Goal: Obtain resource: Obtain resource

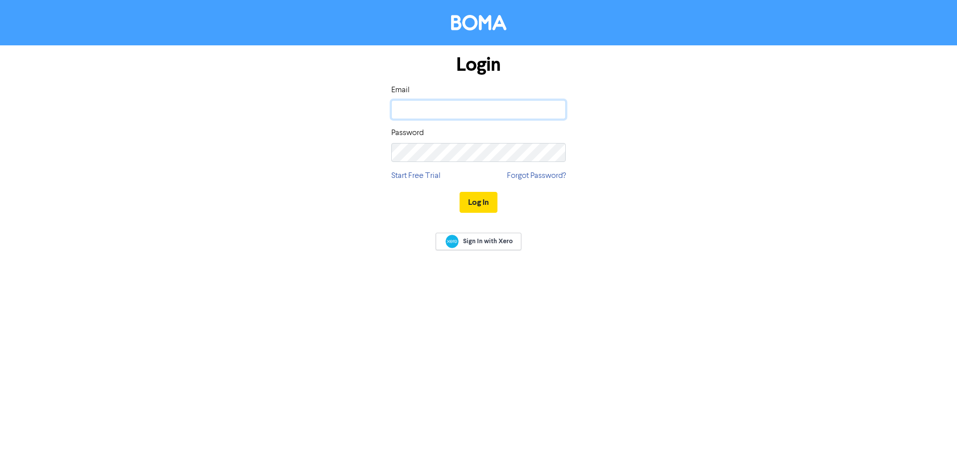
click at [452, 117] on input "email" at bounding box center [478, 109] width 174 height 19
click at [432, 178] on link "Start Free Trial" at bounding box center [415, 176] width 49 height 12
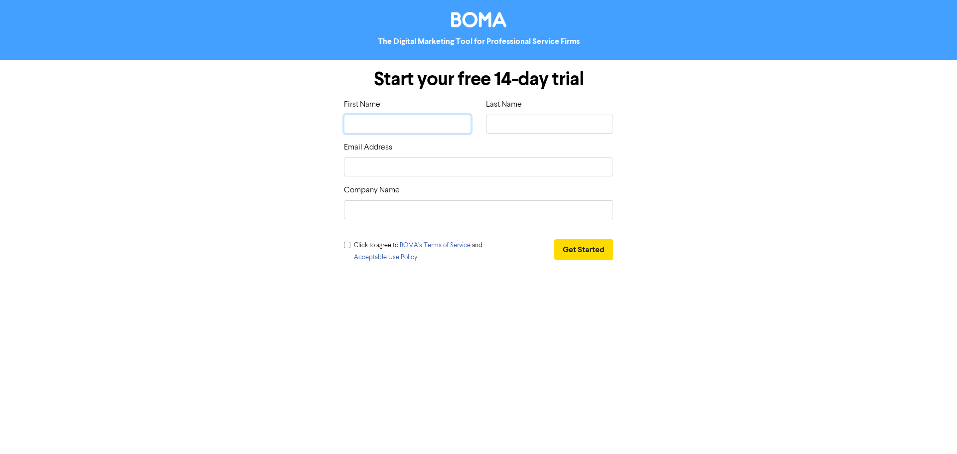
click at [406, 123] on input "text" at bounding box center [407, 124] width 127 height 19
type input "Actual King"
type input "Scrap"
click at [403, 129] on input "Actual King" at bounding box center [407, 124] width 127 height 19
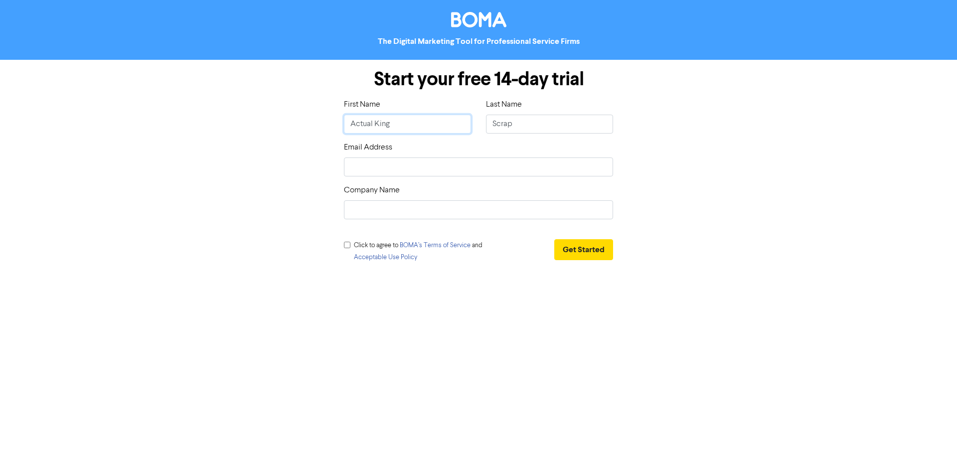
click at [403, 129] on input "Actual King" at bounding box center [407, 124] width 127 height 19
type input "R"
type input "RY"
type input "RYA"
type input "RYAN"
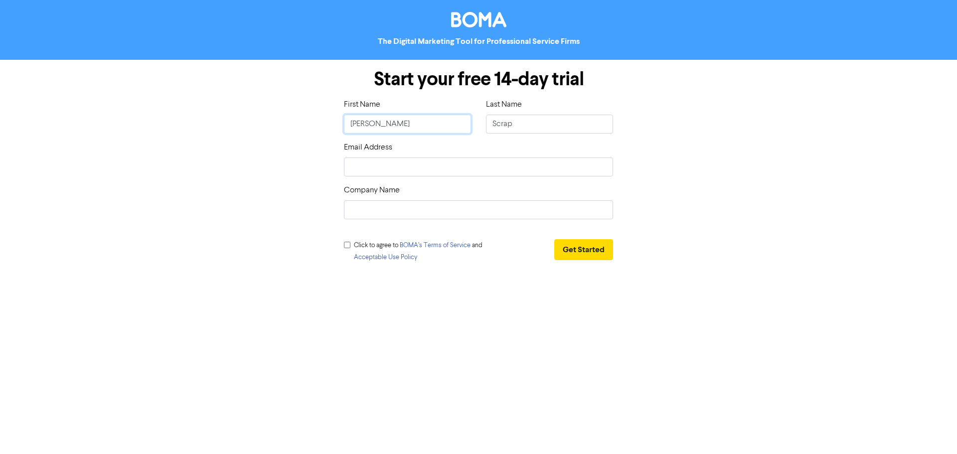
type input "RYAN"
click at [497, 126] on input "Scrap" at bounding box center [549, 124] width 127 height 19
type input "D"
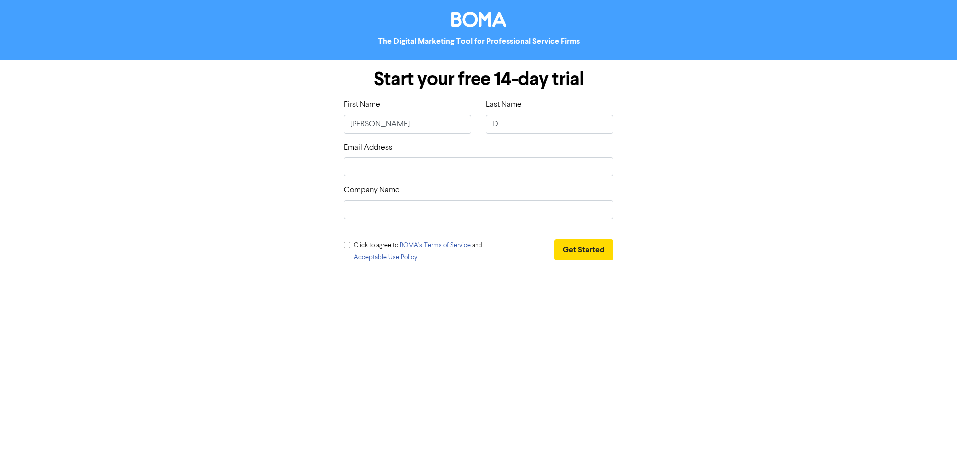
click at [452, 155] on div "Email Address" at bounding box center [478, 159] width 269 height 35
drag, startPoint x: 443, startPoint y: 164, endPoint x: 440, endPoint y: 176, distance: 12.5
click at [443, 164] on input "email" at bounding box center [478, 167] width 269 height 19
type input "ryan.d@bottrellbusiness.com.au"
click at [396, 209] on input "text" at bounding box center [478, 209] width 269 height 19
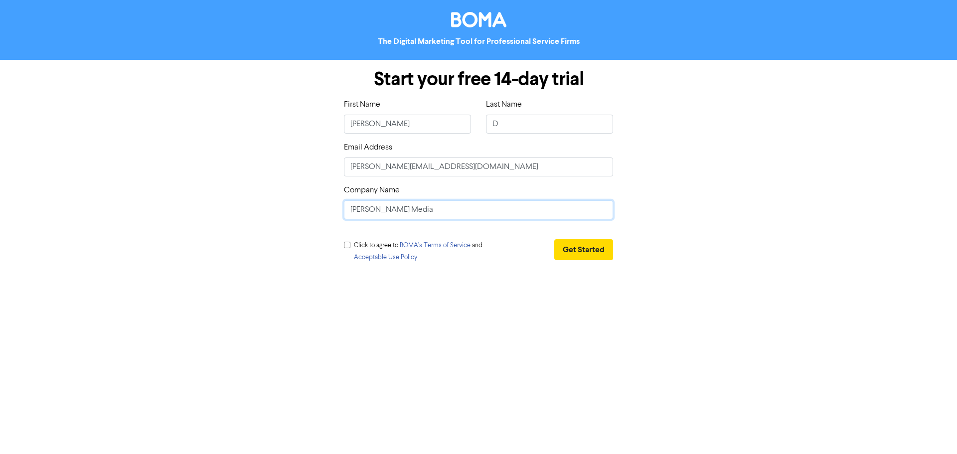
type input "Bottrell Media"
click at [349, 241] on div "Click to agree to BOMA’s Terms of Service and Acceptable Use Policy" at bounding box center [419, 253] width 151 height 28
click at [347, 245] on input "checkbox" at bounding box center [347, 245] width 6 height 6
checkbox input "true"
click at [586, 245] on button "Get Started" at bounding box center [583, 249] width 59 height 21
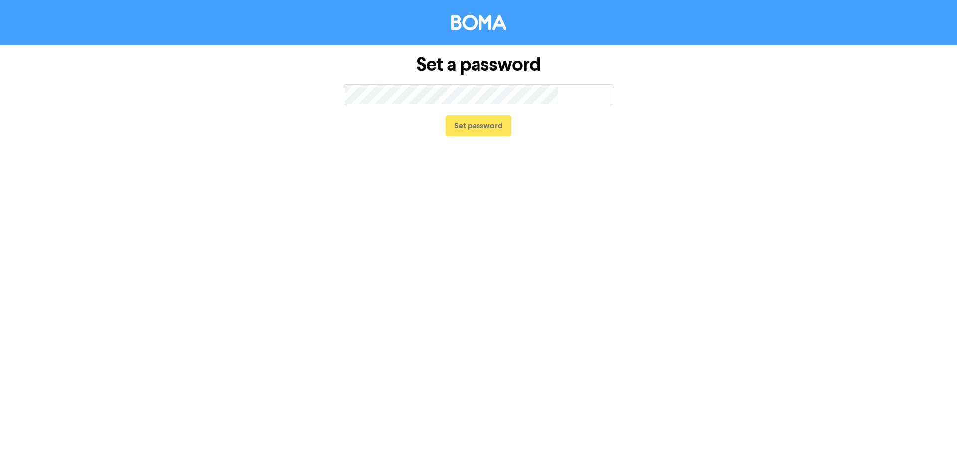
click at [533, 87] on span "too short" at bounding box center [572, 94] width 80 height 23
click at [535, 95] on span "too short" at bounding box center [572, 94] width 80 height 23
click at [208, 275] on div "Set a password too short Set password" at bounding box center [478, 227] width 957 height 454
click at [500, 125] on button "Set password" at bounding box center [479, 125] width 66 height 21
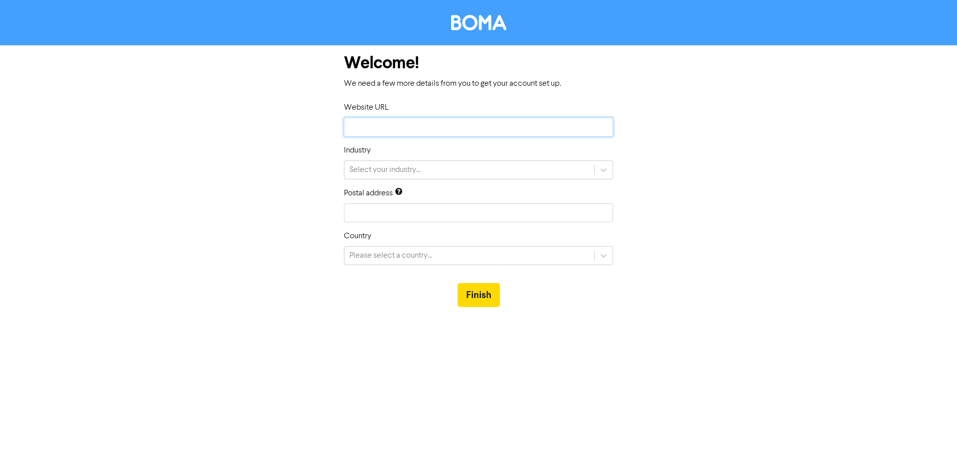
click at [452, 128] on input "text" at bounding box center [478, 127] width 269 height 19
click at [480, 285] on button "Finish" at bounding box center [479, 295] width 42 height 24
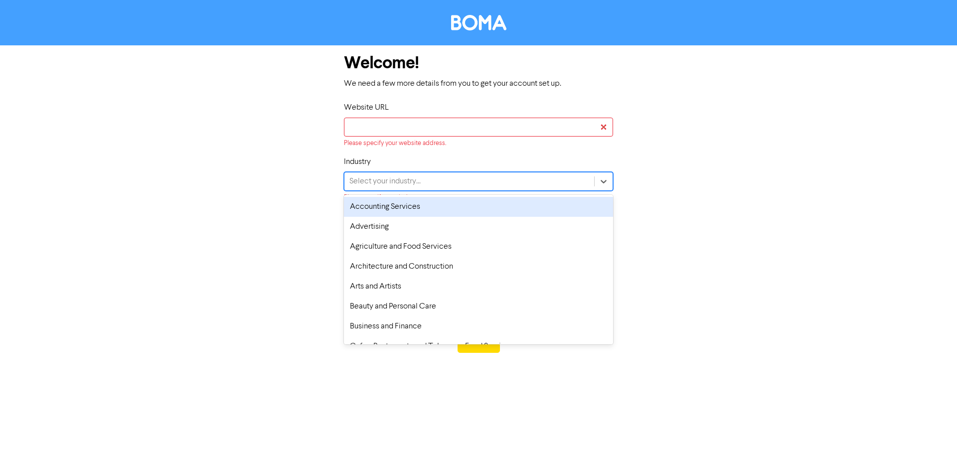
click at [466, 174] on div "Select your industry..." at bounding box center [469, 181] width 250 height 18
click at [458, 206] on div "Accounting Services" at bounding box center [478, 207] width 269 height 20
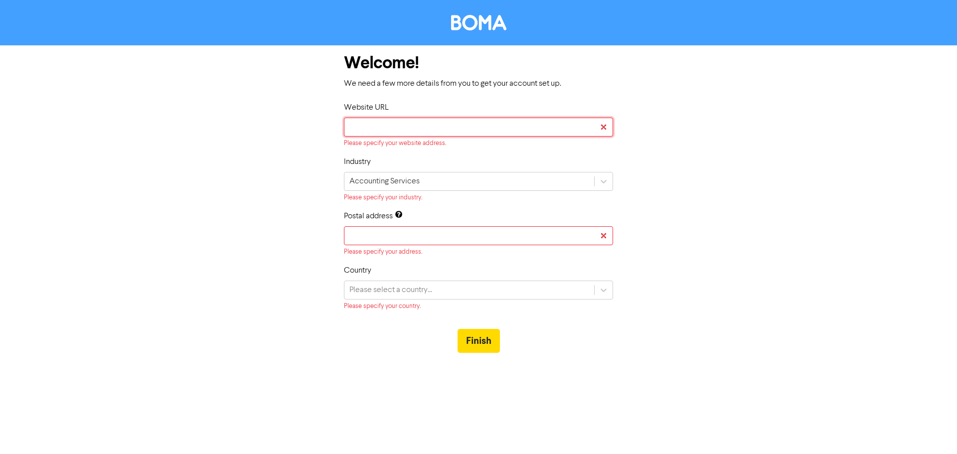
click at [447, 132] on input "text" at bounding box center [478, 127] width 269 height 19
type input "b"
type input "bo"
type input "bot"
type input "bott"
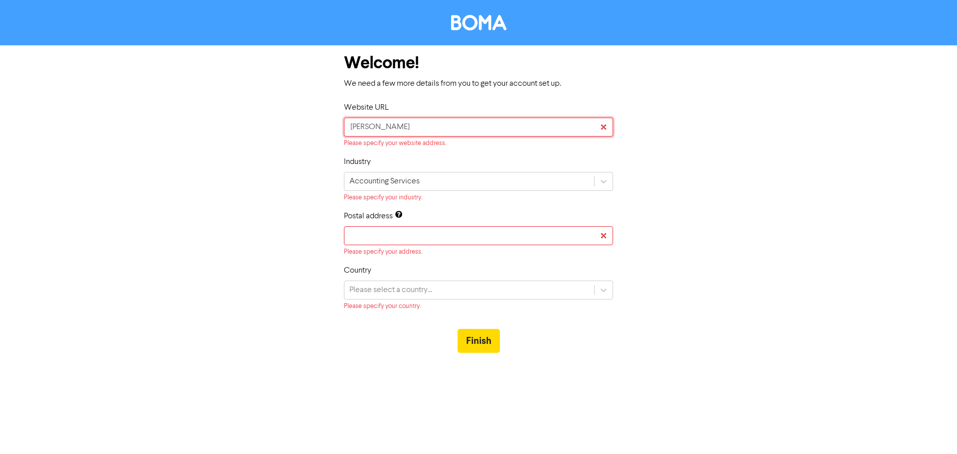
type input "bottr"
type input "bottre"
type input "bottrel"
type input "bottrell"
type input "bottrellm"
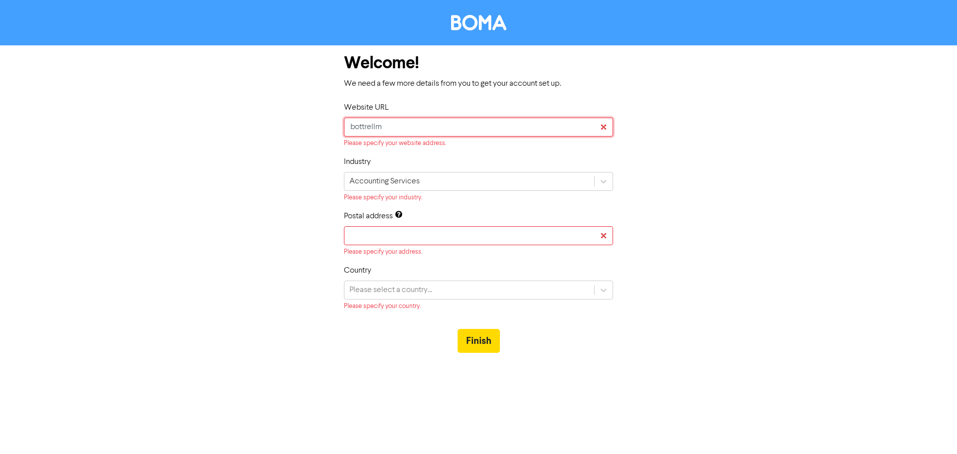
type input "bottrellme"
type input "bottrellmed"
type input "bottrellmedi"
type input "bottrellmedia"
type input "bottrellmedia."
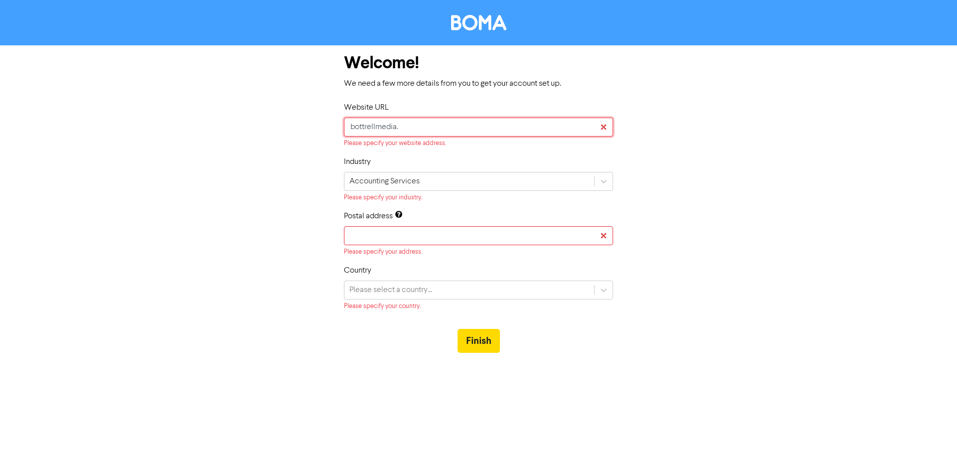
type input "bottrellmedia.c"
type input "bottrellmedia.co"
type input "bottrellmedia.com"
type input "bottrellmedia.com."
type input "bottrellmedia.com.a"
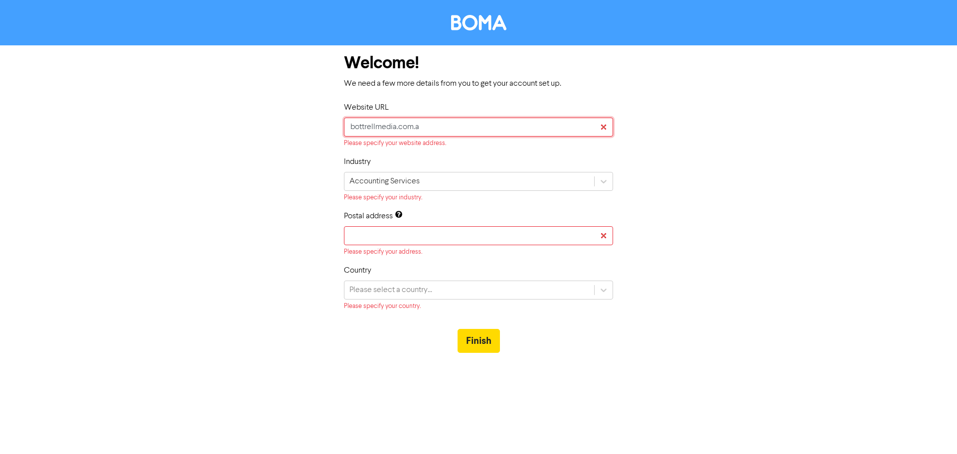
type input "bottrellmedia.com.au"
click at [444, 237] on input "2323" at bounding box center [478, 235] width 269 height 19
click at [597, 235] on input "2323" at bounding box center [478, 235] width 269 height 19
click at [606, 238] on input "2323" at bounding box center [478, 235] width 269 height 19
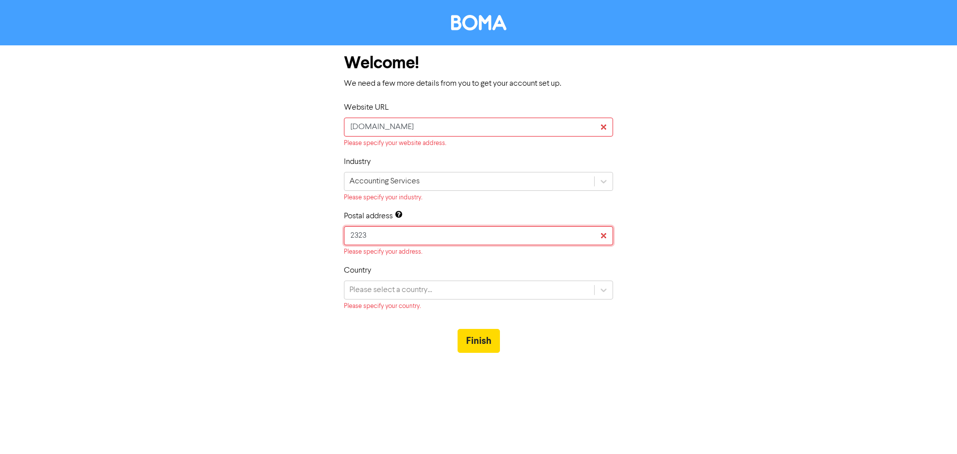
click at [592, 234] on input "2323" at bounding box center [478, 235] width 269 height 19
type input "2323"
drag, startPoint x: 730, startPoint y: 244, endPoint x: 621, endPoint y: 242, distance: 109.2
click at [726, 244] on div "Welcome! We need a few more details from you to get your account set up. Websit…" at bounding box center [478, 204] width 568 height 318
click at [529, 227] on input "2323" at bounding box center [478, 235] width 269 height 19
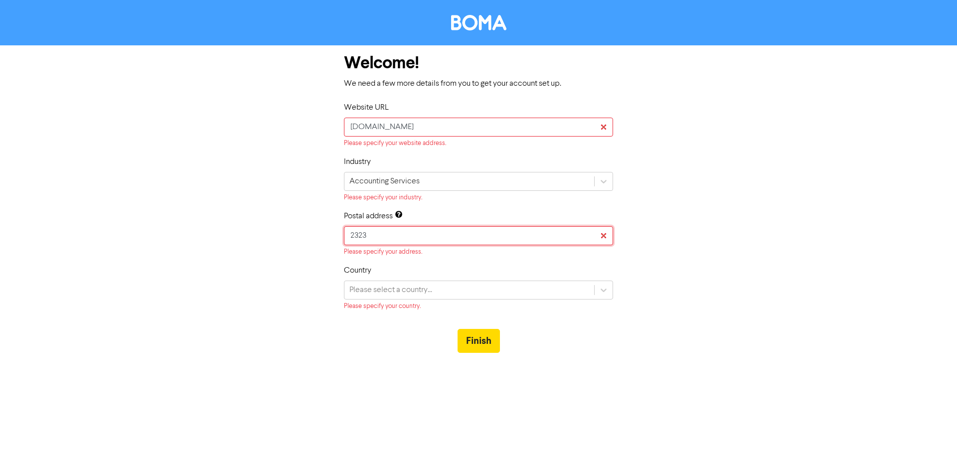
click at [529, 227] on input "2323" at bounding box center [478, 235] width 269 height 19
type input "93 lawes street"
click at [435, 287] on div "Please select a country..." at bounding box center [469, 290] width 250 height 18
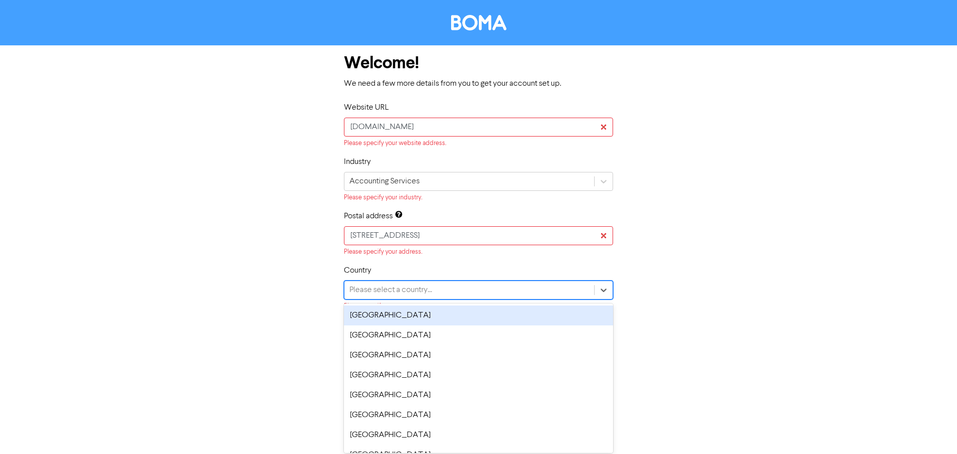
click at [454, 317] on div "Australia" at bounding box center [478, 316] width 269 height 20
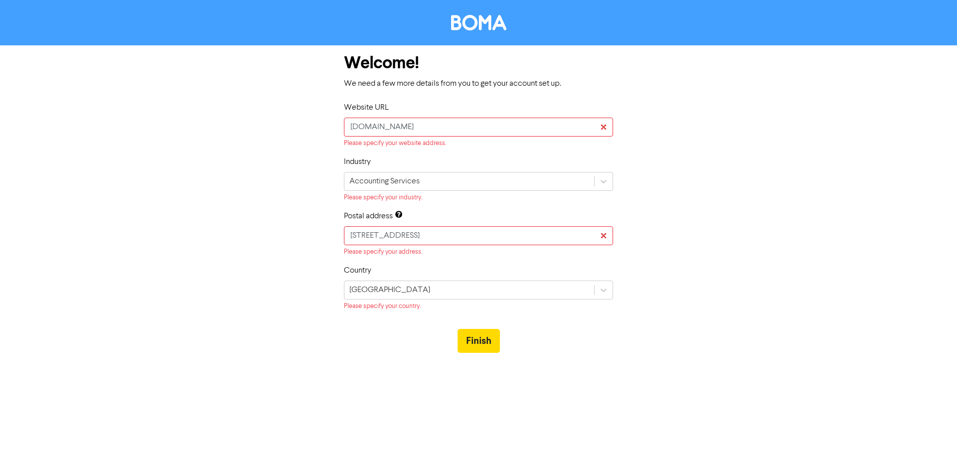
click at [475, 328] on div "Finish" at bounding box center [478, 341] width 269 height 44
click at [476, 335] on button "Finish" at bounding box center [479, 341] width 42 height 24
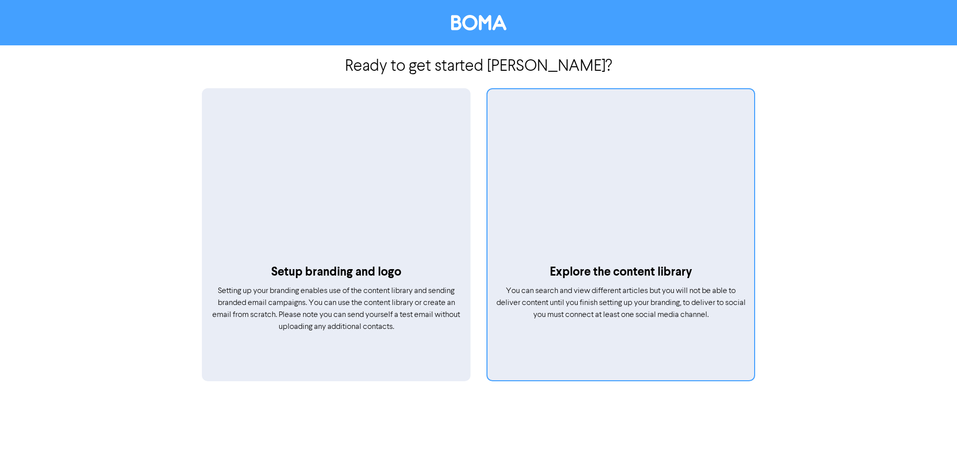
click at [579, 225] on div at bounding box center [621, 179] width 267 height 169
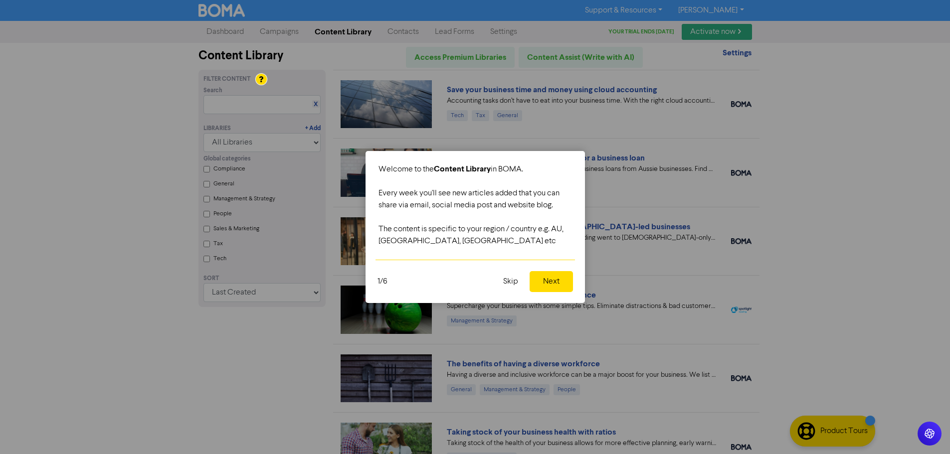
click at [510, 283] on button "Skip" at bounding box center [510, 281] width 27 height 21
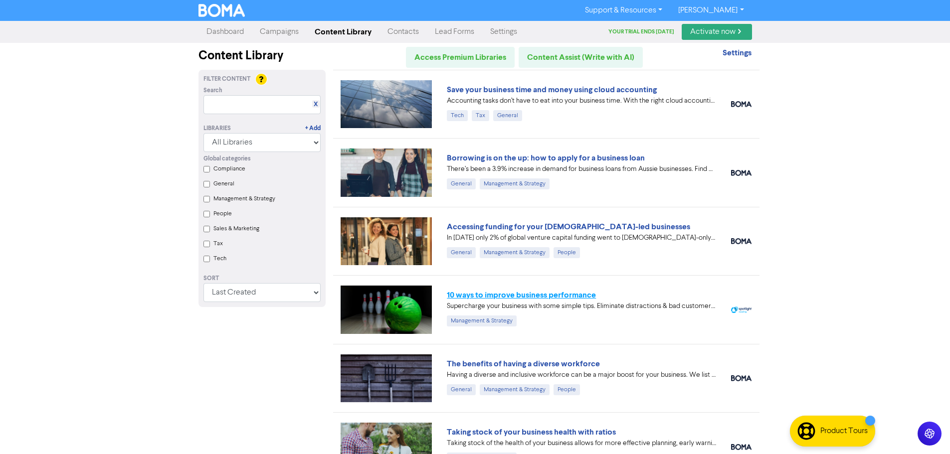
click at [532, 294] on link "10 ways to improve business performance" at bounding box center [521, 295] width 149 height 10
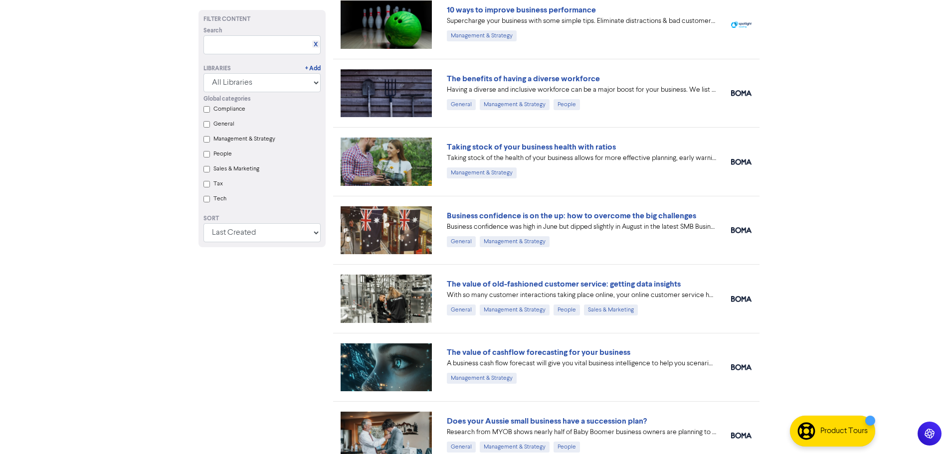
scroll to position [301, 0]
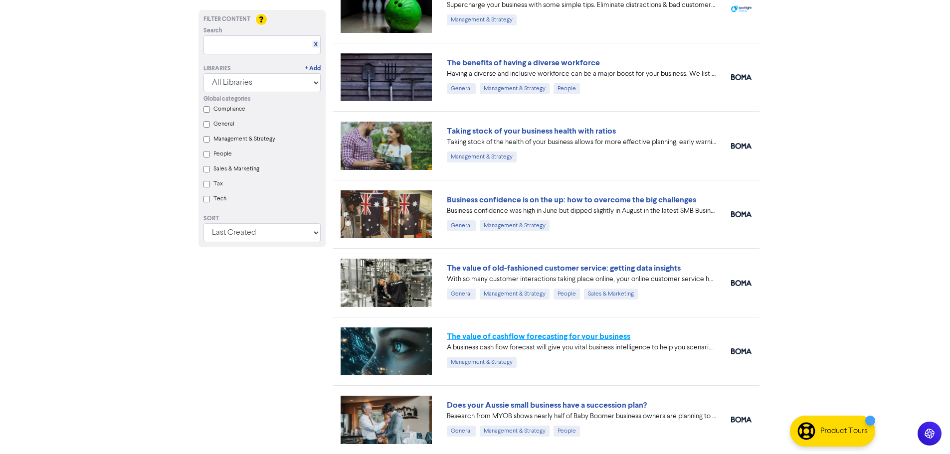
click at [526, 339] on link "The value of cashflow forecasting for your business" at bounding box center [538, 337] width 183 height 10
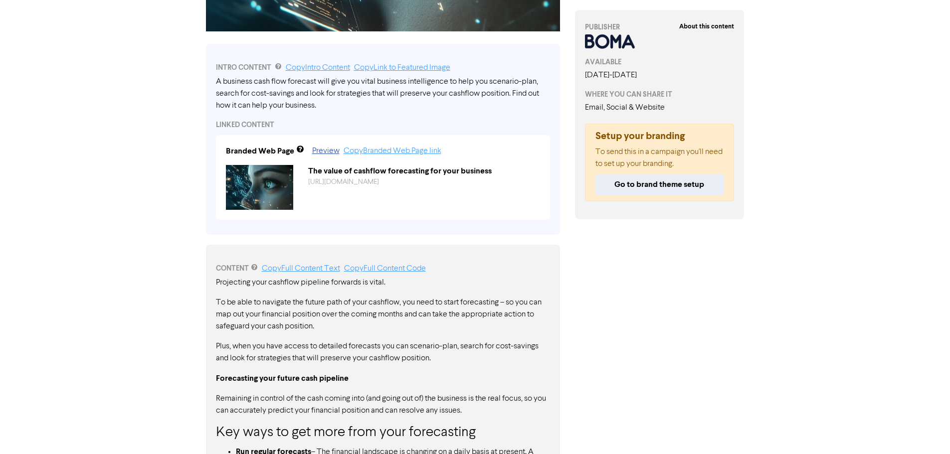
scroll to position [299, 0]
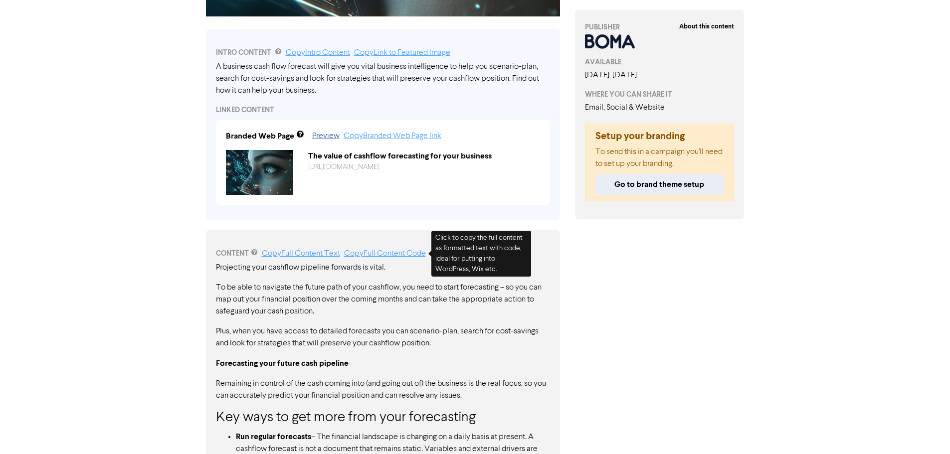
click at [398, 254] on link "Copy Full Content Code" at bounding box center [385, 254] width 82 height 8
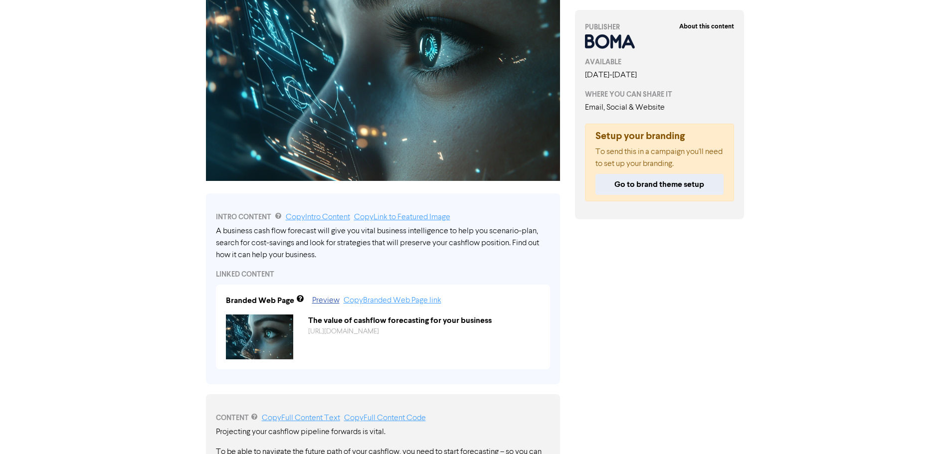
scroll to position [0, 0]
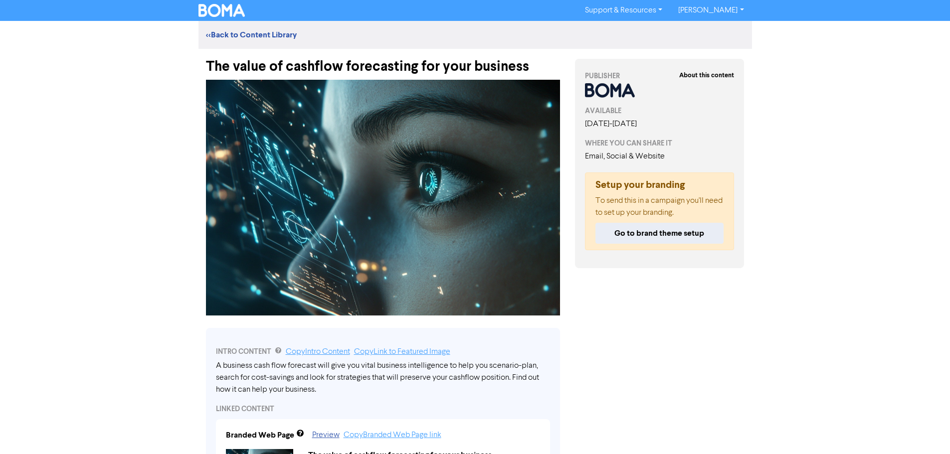
click at [288, 68] on div "The value of cashflow forecasting for your business" at bounding box center [383, 62] width 354 height 26
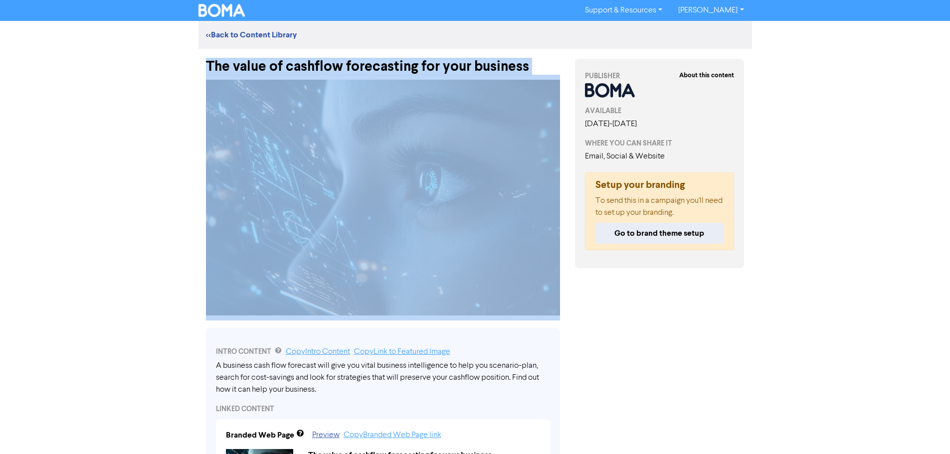
click at [288, 68] on div "The value of cashflow forecasting for your business" at bounding box center [383, 62] width 354 height 26
copy div "The value of cashflow forecasting for your business"
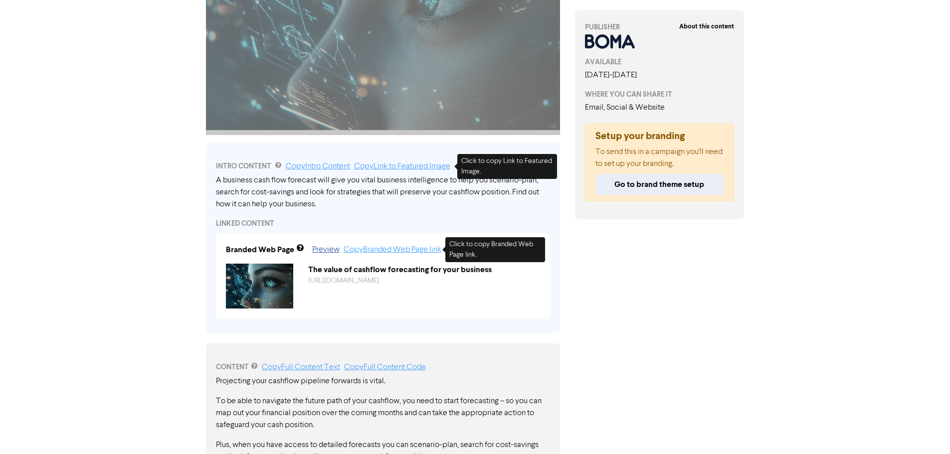
scroll to position [199, 0]
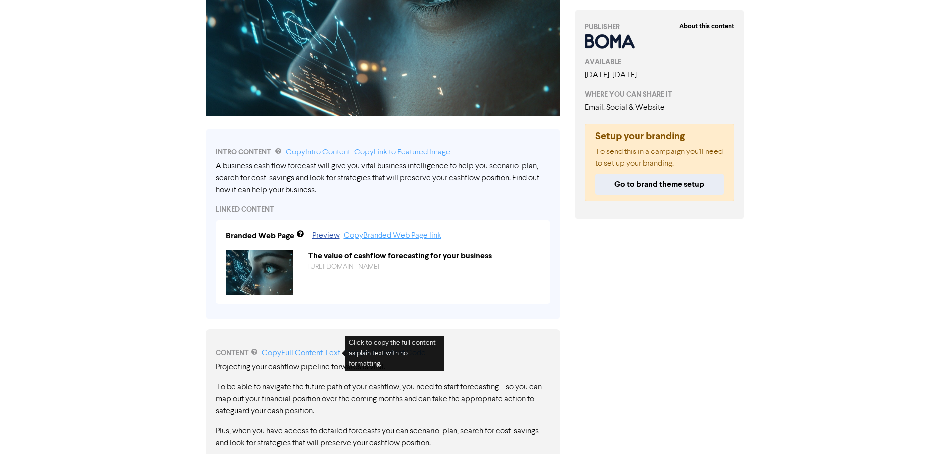
click at [306, 353] on link "Copy Full Content Text" at bounding box center [301, 353] width 78 height 8
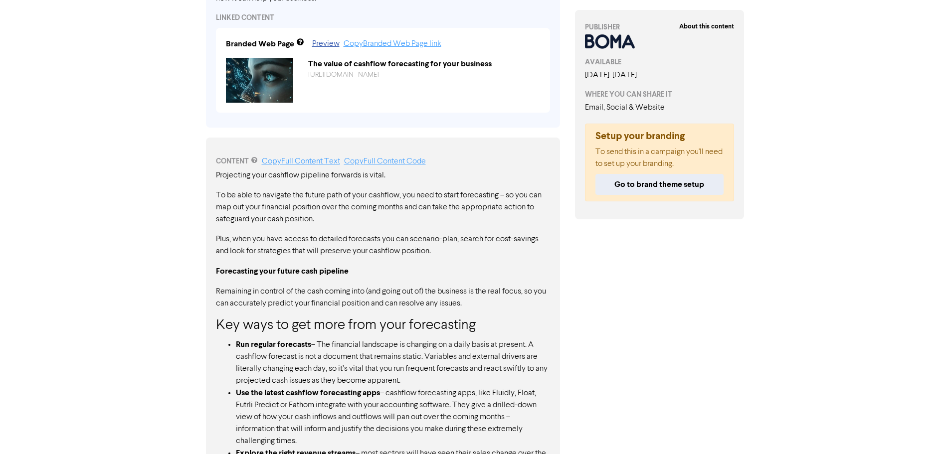
scroll to position [92, 0]
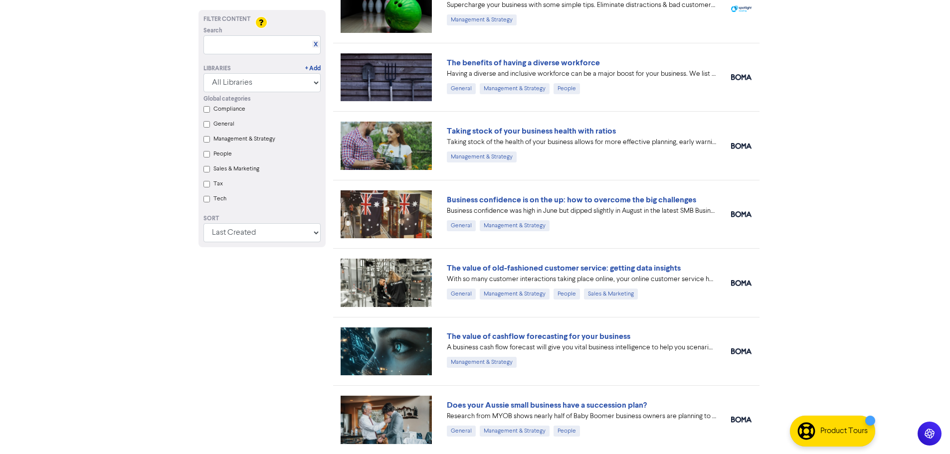
scroll to position [351, 0]
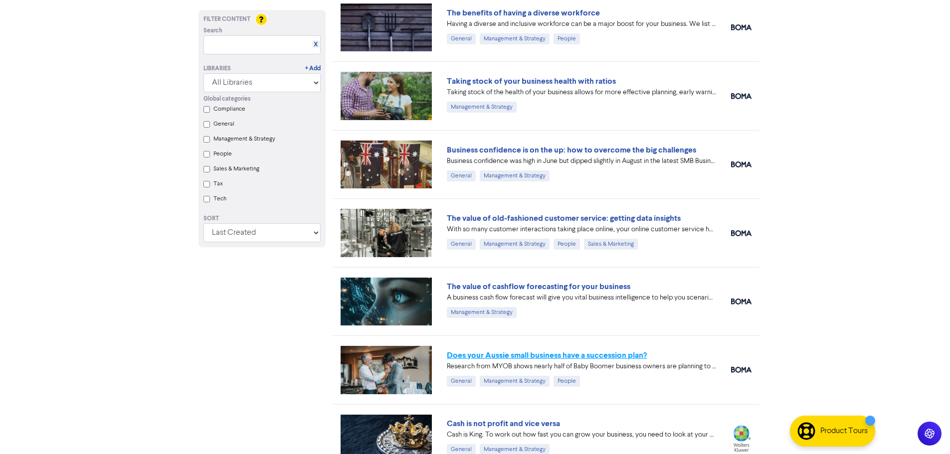
click at [575, 356] on link "Does your Aussie small business have a succession plan?" at bounding box center [547, 355] width 200 height 10
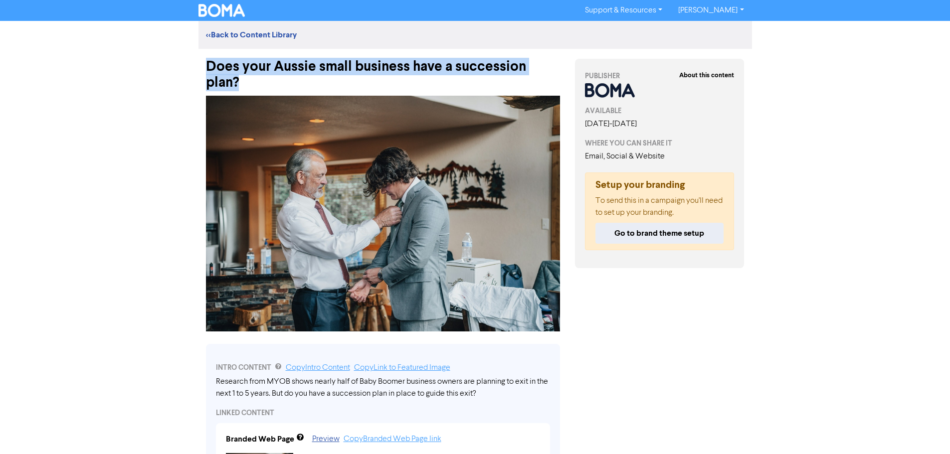
drag, startPoint x: 558, startPoint y: 67, endPoint x: 202, endPoint y: 68, distance: 356.0
click at [202, 68] on div "Does your Aussie small business have a succession plan?" at bounding box center [382, 70] width 369 height 42
copy div "Does your Aussie small business have a succession plan?"
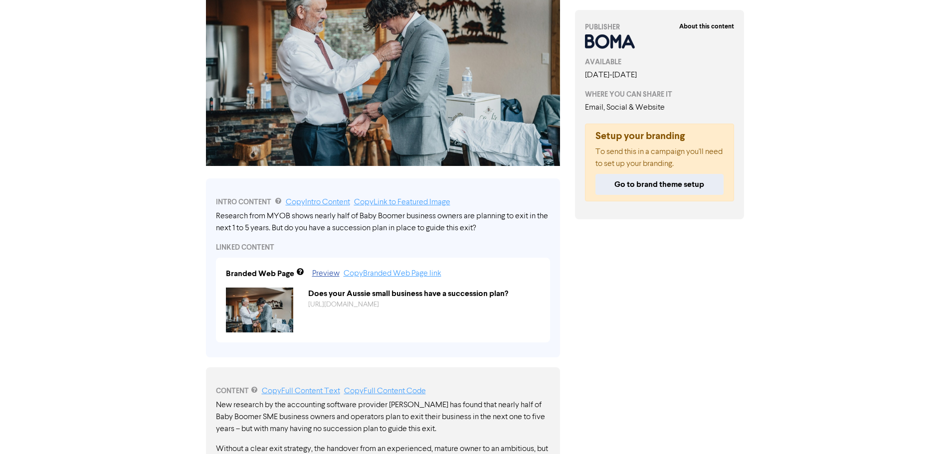
scroll to position [299, 0]
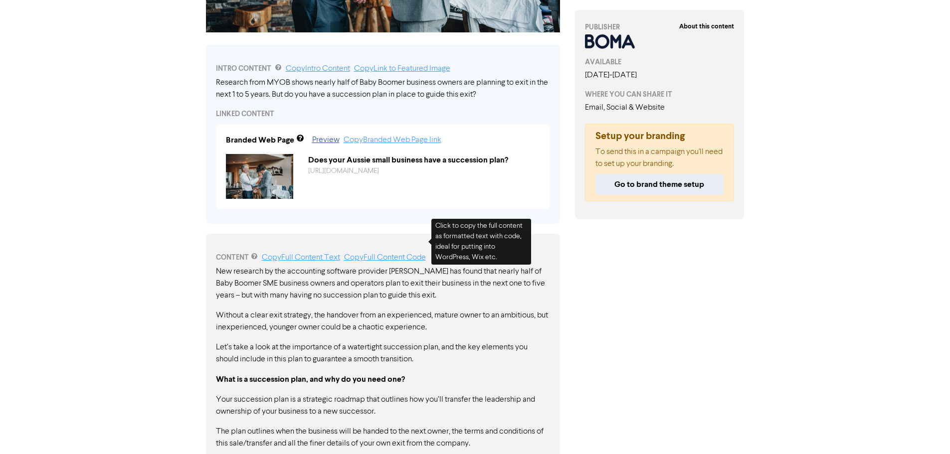
click at [388, 254] on link "Copy Full Content Code" at bounding box center [385, 258] width 82 height 8
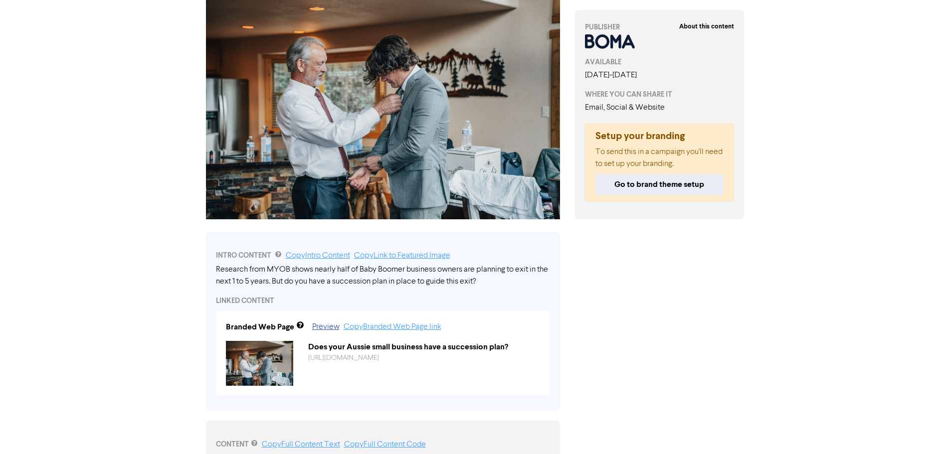
scroll to position [0, 0]
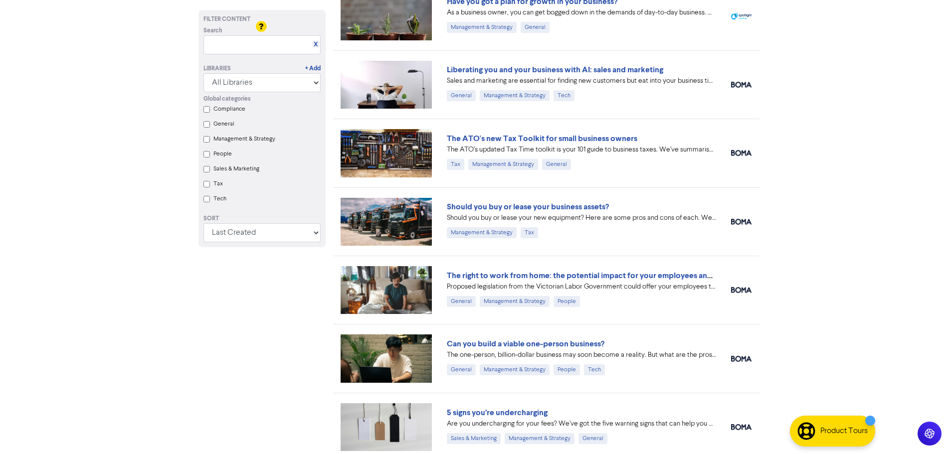
scroll to position [986, 0]
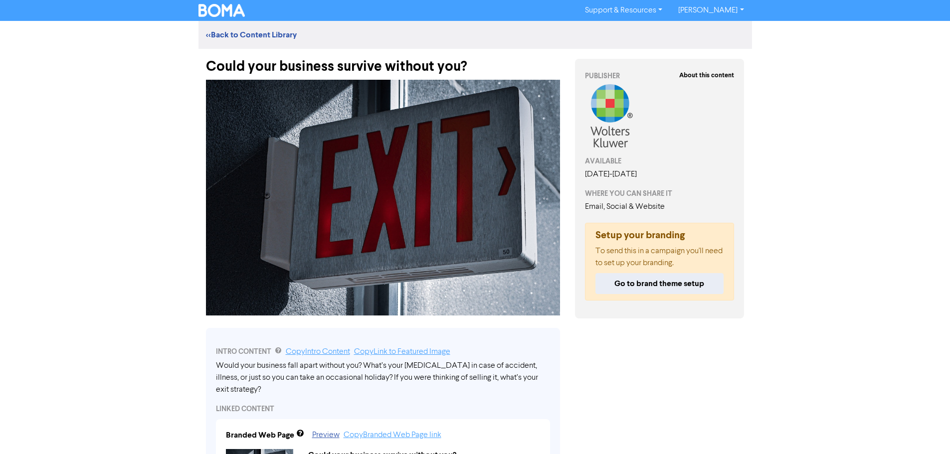
click at [238, 64] on div "Could your business survive without you?" at bounding box center [383, 62] width 354 height 26
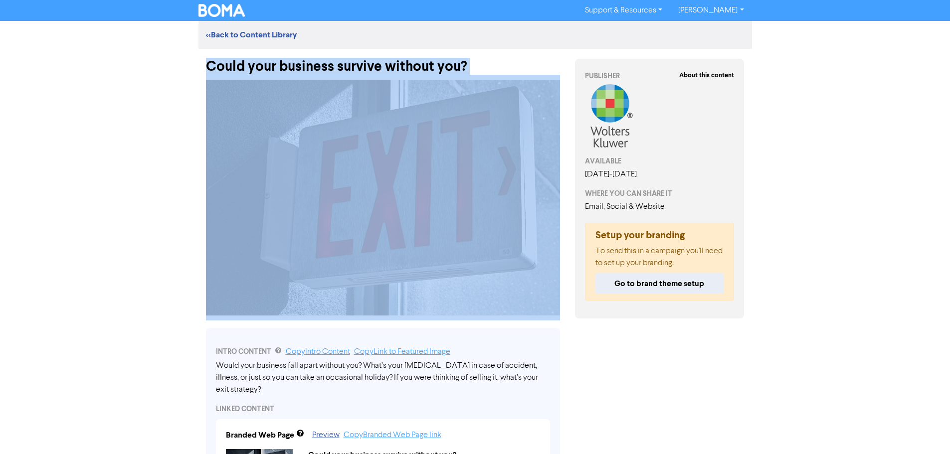
click at [471, 63] on div "Could your business survive without you?" at bounding box center [383, 62] width 354 height 26
copy div "Could your business survive without you?"
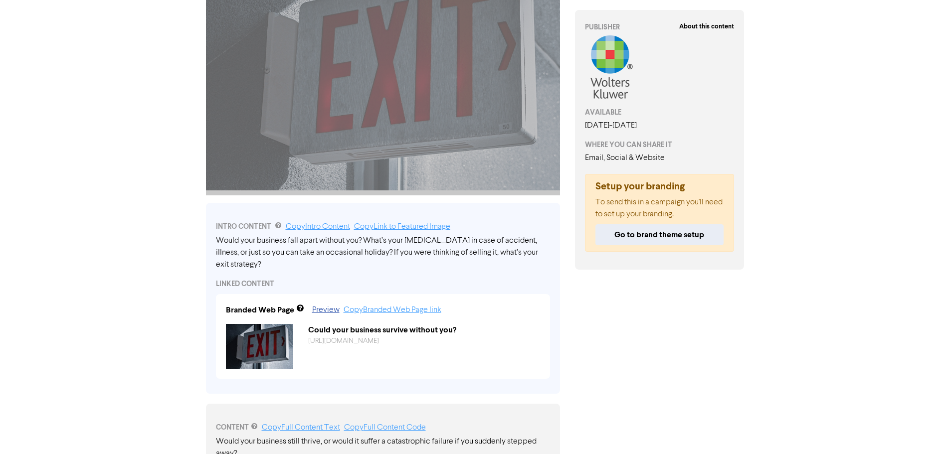
scroll to position [349, 0]
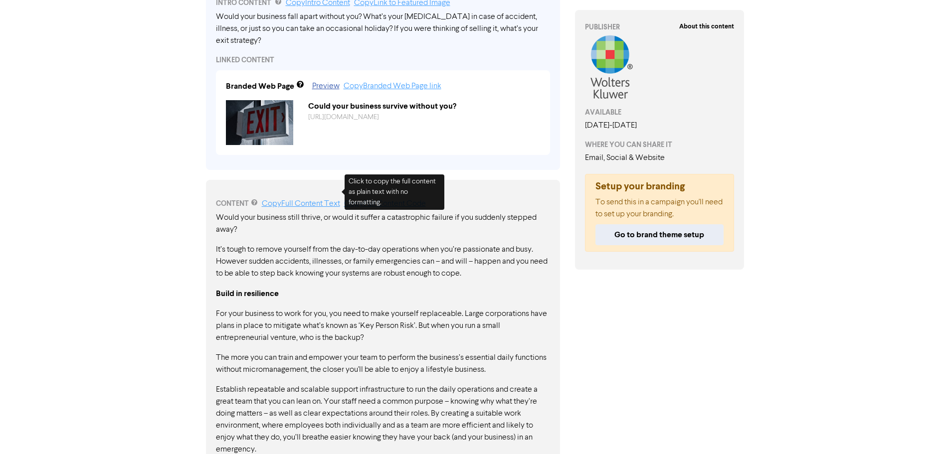
click at [311, 200] on link "Copy Full Content Text" at bounding box center [301, 204] width 78 height 8
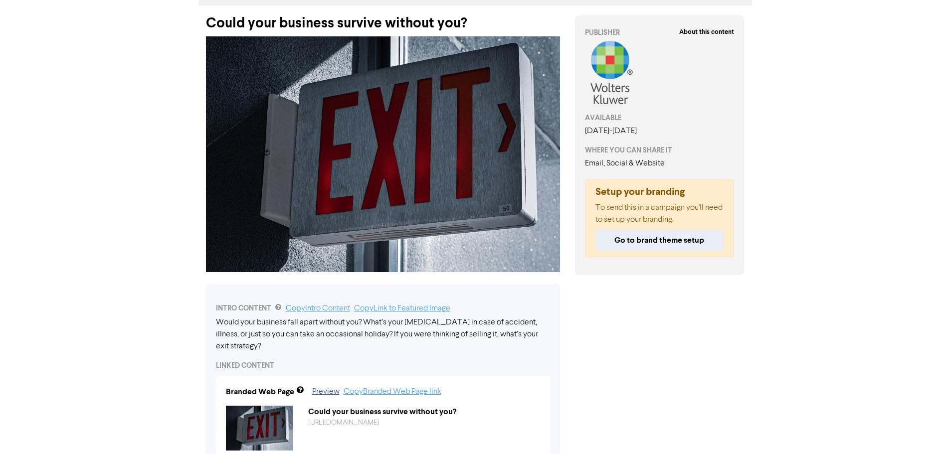
scroll to position [0, 0]
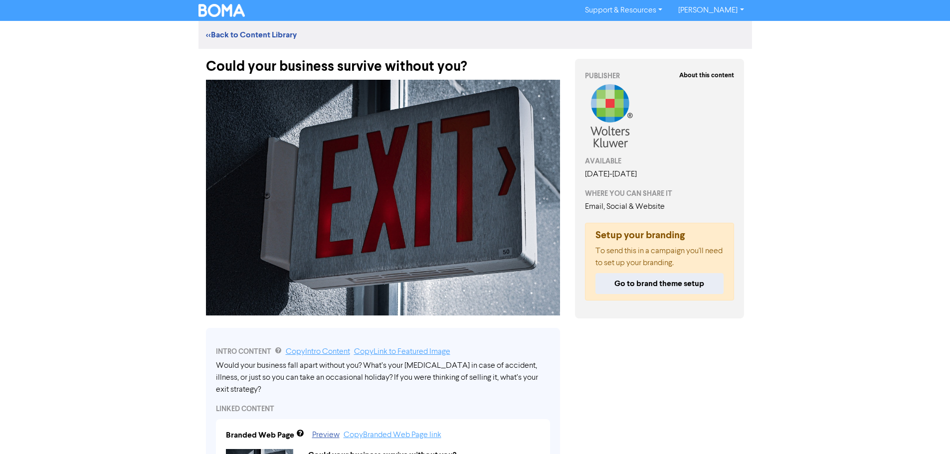
click at [232, 71] on div "Could your business survive without you?" at bounding box center [383, 62] width 354 height 26
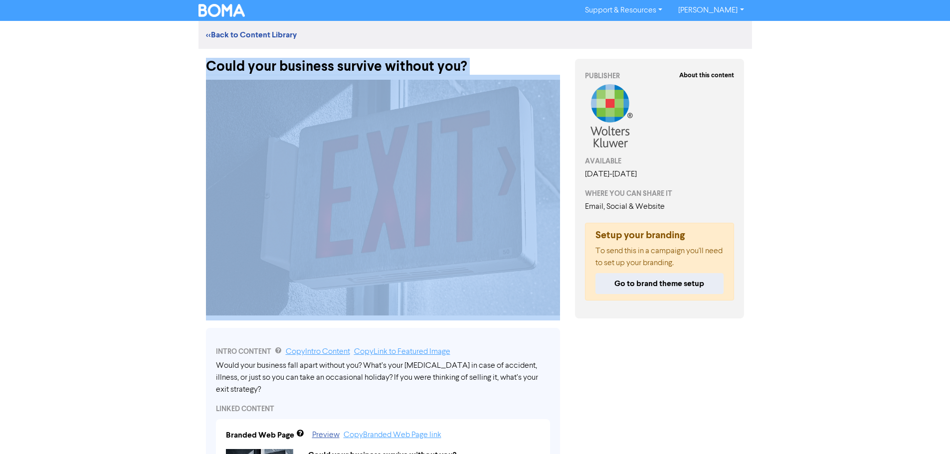
click at [501, 64] on div "Could your business survive without you?" at bounding box center [383, 62] width 354 height 26
copy div "Could your business survive without you?"
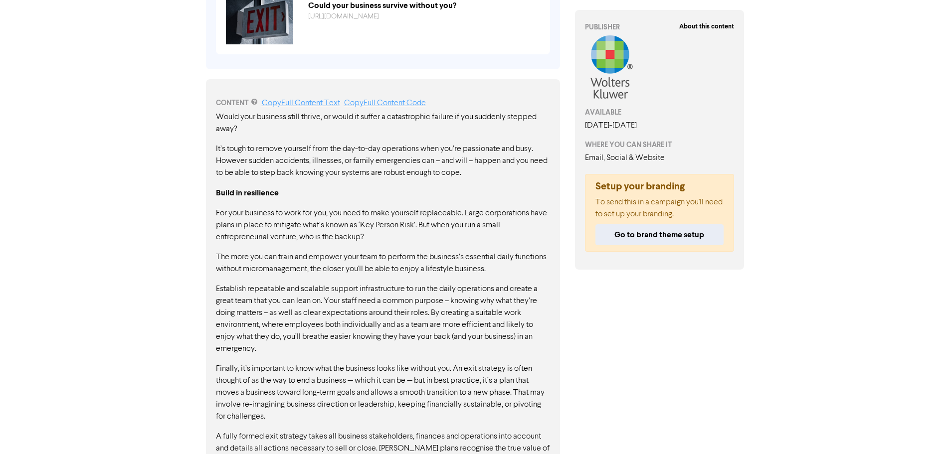
scroll to position [349, 0]
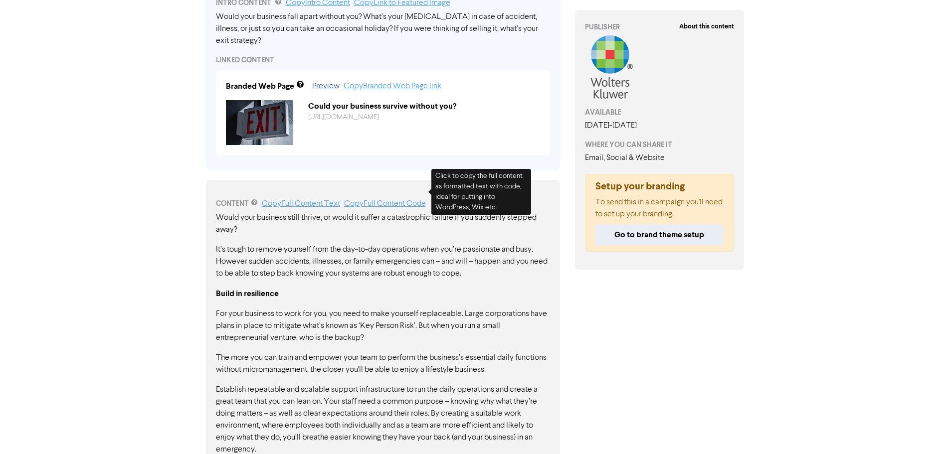
click at [403, 200] on link "Copy Full Content Code" at bounding box center [385, 204] width 82 height 8
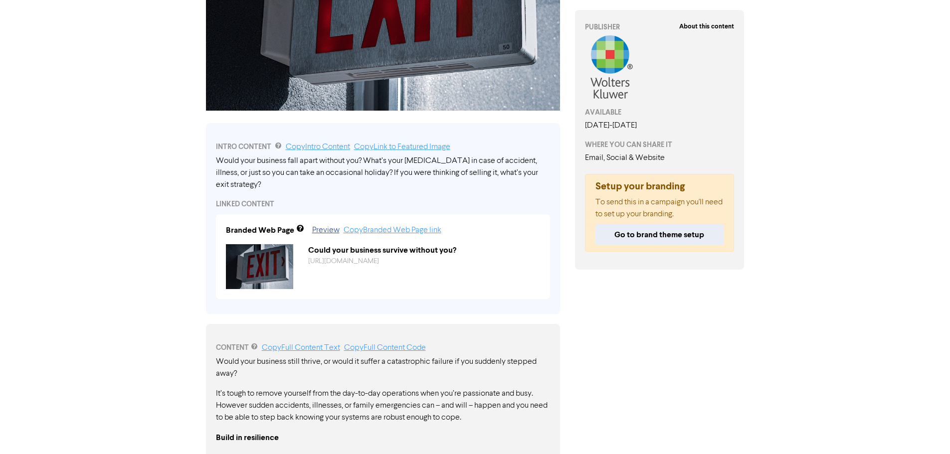
scroll to position [0, 0]
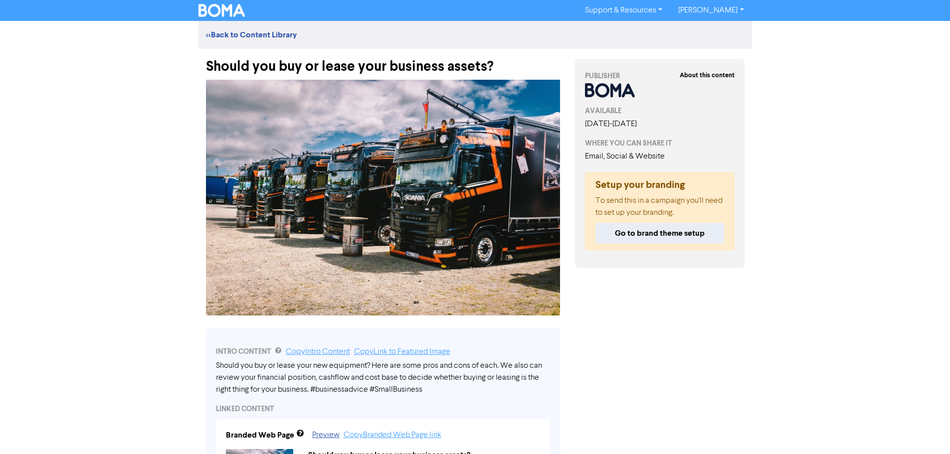
click at [233, 67] on div "Should you buy or lease your business assets?" at bounding box center [383, 62] width 354 height 26
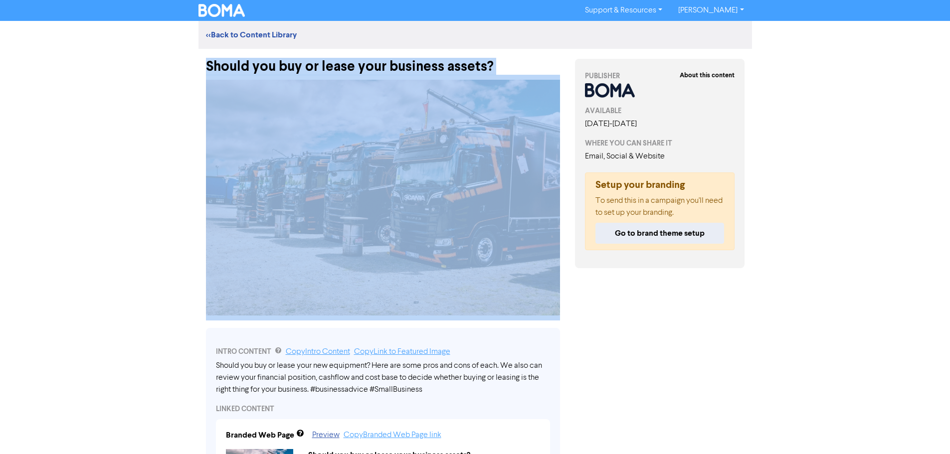
click at [233, 67] on div "Should you buy or lease your business assets?" at bounding box center [383, 62] width 354 height 26
copy div "Should you buy or lease your business assets?"
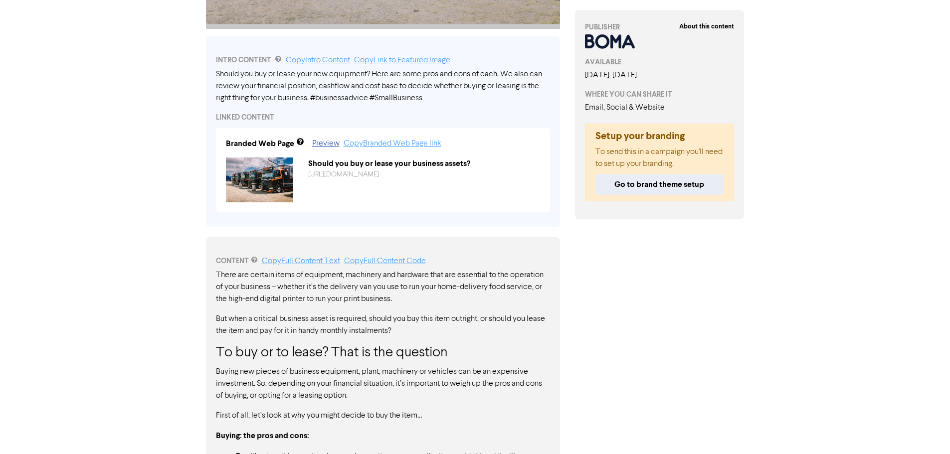
scroll to position [299, 0]
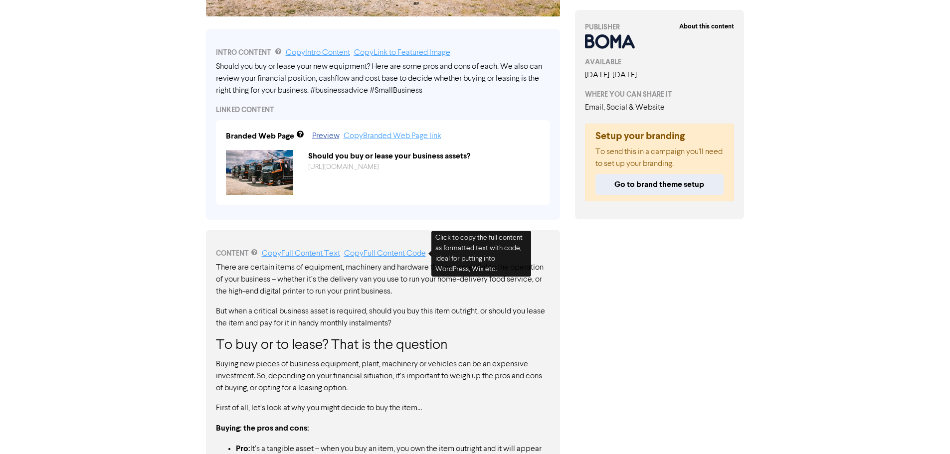
click at [402, 252] on link "Copy Full Content Code" at bounding box center [385, 254] width 82 height 8
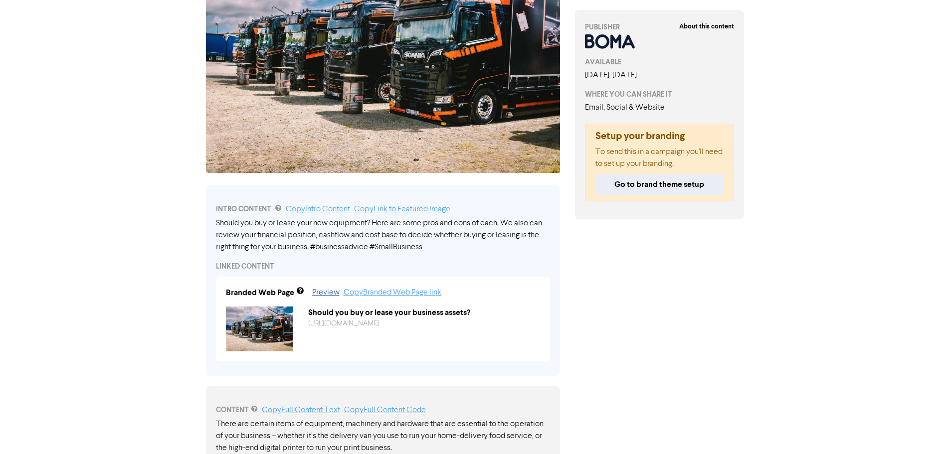
scroll to position [0, 0]
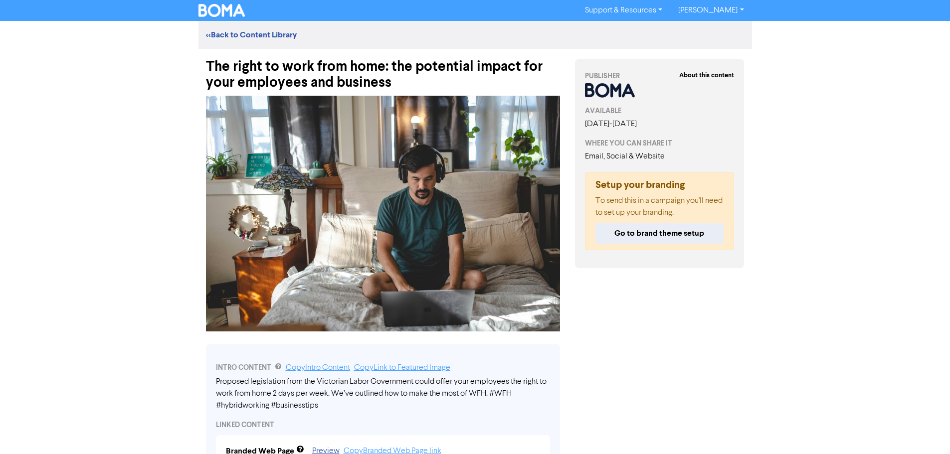
click at [267, 74] on div "The right to work from home: the potential impact for your employees and busine…" at bounding box center [383, 70] width 354 height 42
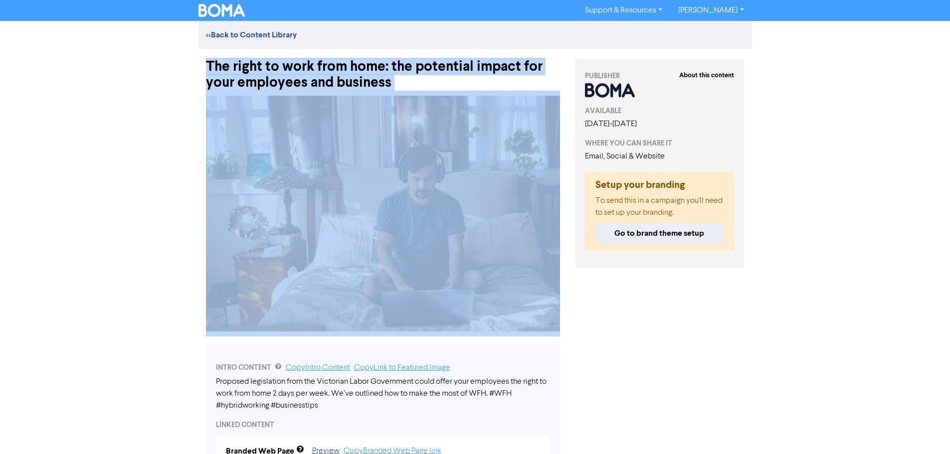
click at [267, 74] on div "The right to work from home: the potential impact for your employees and busine…" at bounding box center [383, 70] width 354 height 42
copy div "The right to work from home: the potential impact for your employees and busine…"
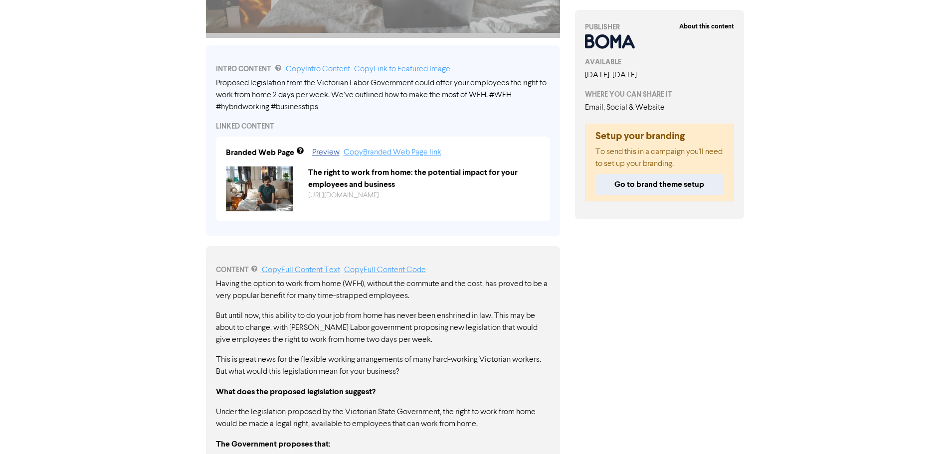
scroll to position [299, 0]
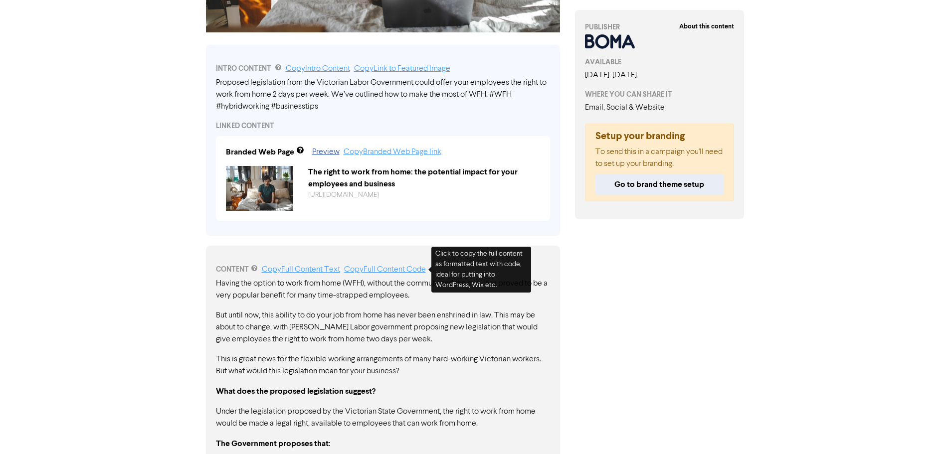
click at [403, 271] on link "Copy Full Content Code" at bounding box center [385, 270] width 82 height 8
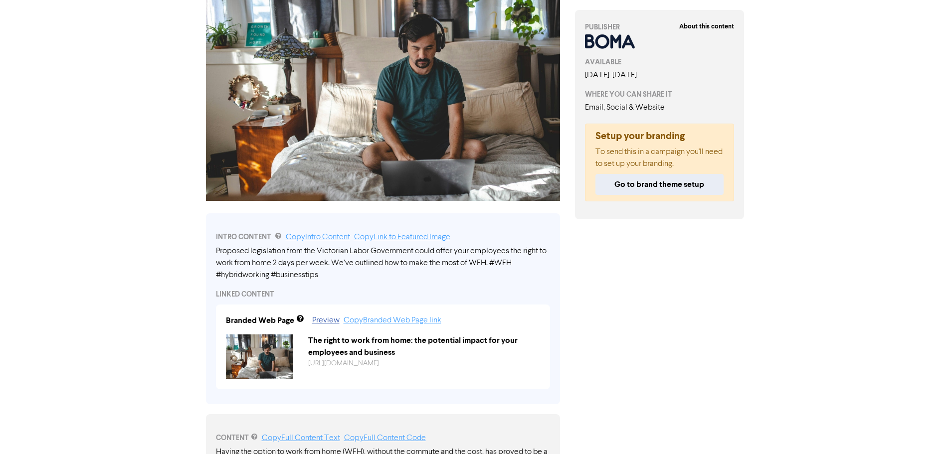
scroll to position [50, 0]
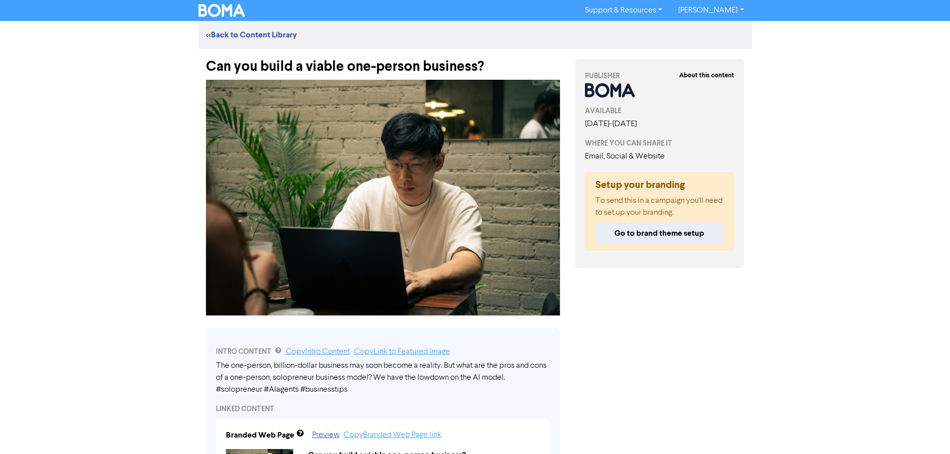
click at [218, 69] on div "Can you build a viable one-person business?" at bounding box center [383, 62] width 354 height 26
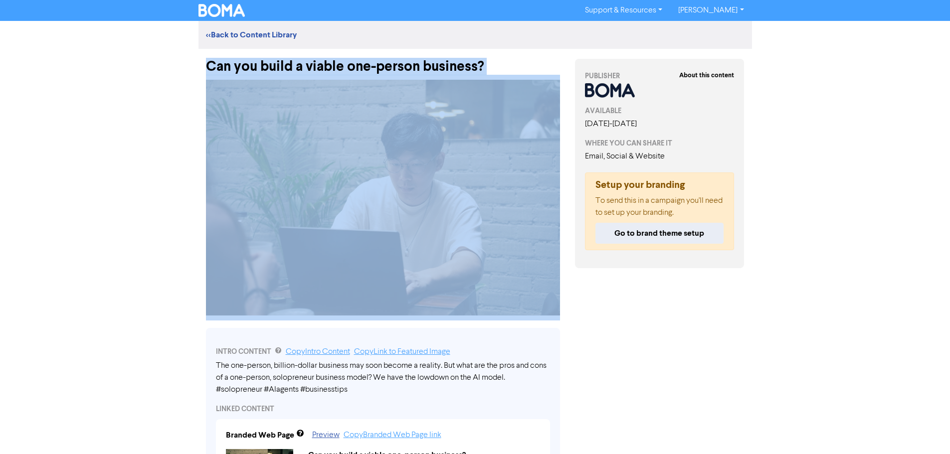
click at [493, 68] on div "Can you build a viable one-person business?" at bounding box center [383, 62] width 354 height 26
copy div "Can you build a viable one-person business?"
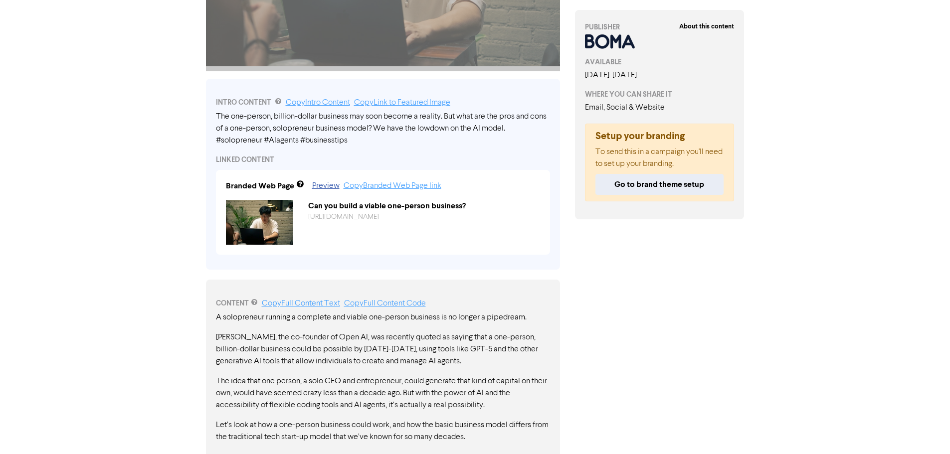
scroll to position [449, 0]
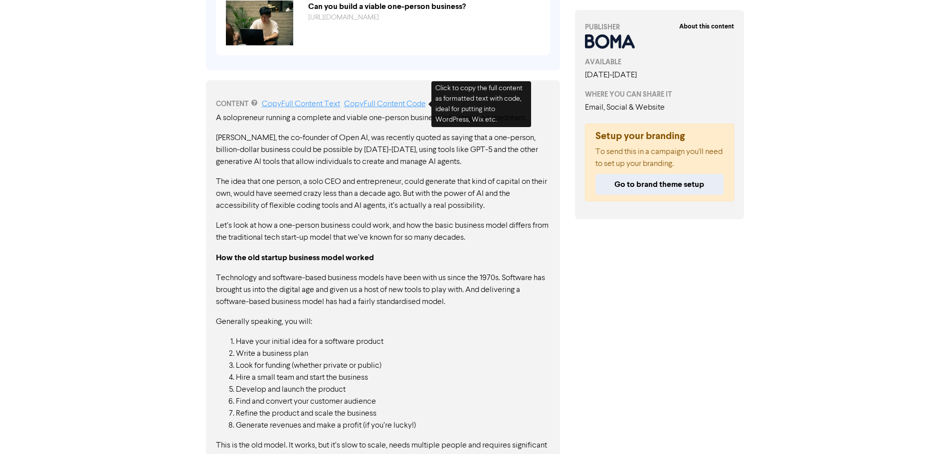
click at [397, 106] on link "Copy Full Content Code" at bounding box center [385, 104] width 82 height 8
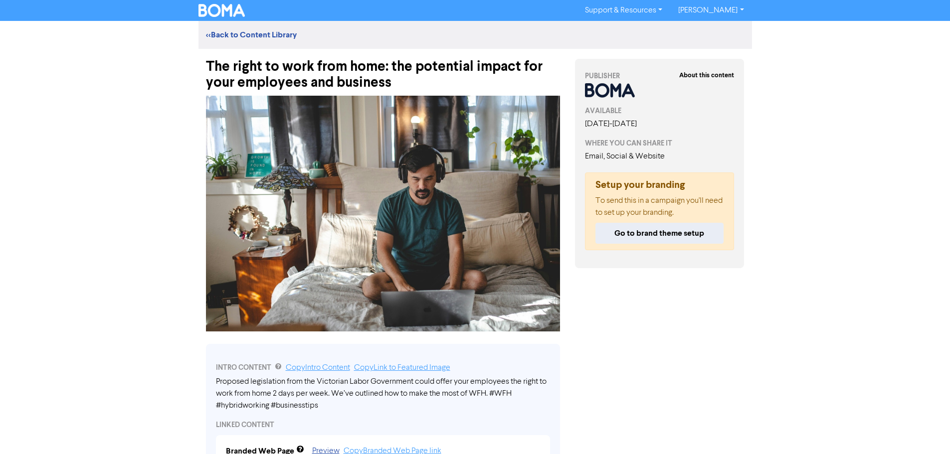
click at [240, 29] on div "<< Back to Content Library" at bounding box center [474, 35] width 553 height 12
click at [245, 33] on link "<< Back to Content Library" at bounding box center [251, 35] width 91 height 10
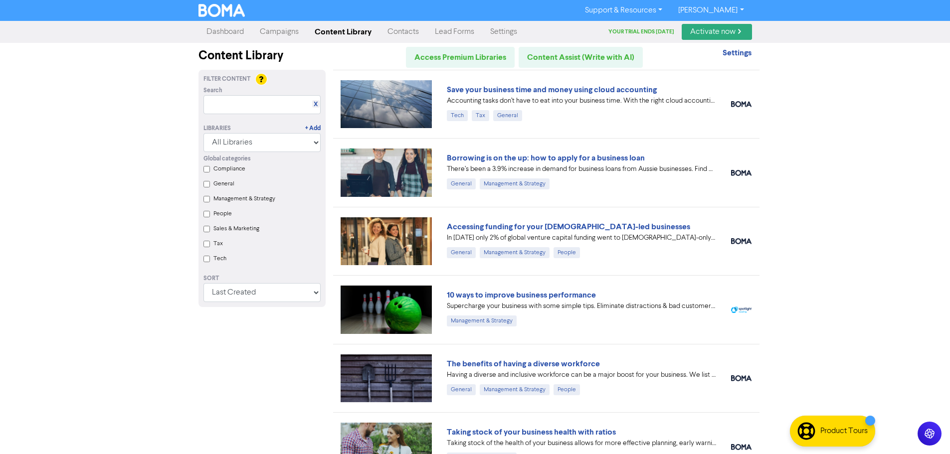
click at [252, 116] on div "Libraries + Add All Libraries BOMA Other Partners" at bounding box center [262, 133] width 132 height 38
click at [268, 104] on input "text" at bounding box center [261, 104] width 117 height 19
paste input "CFO"
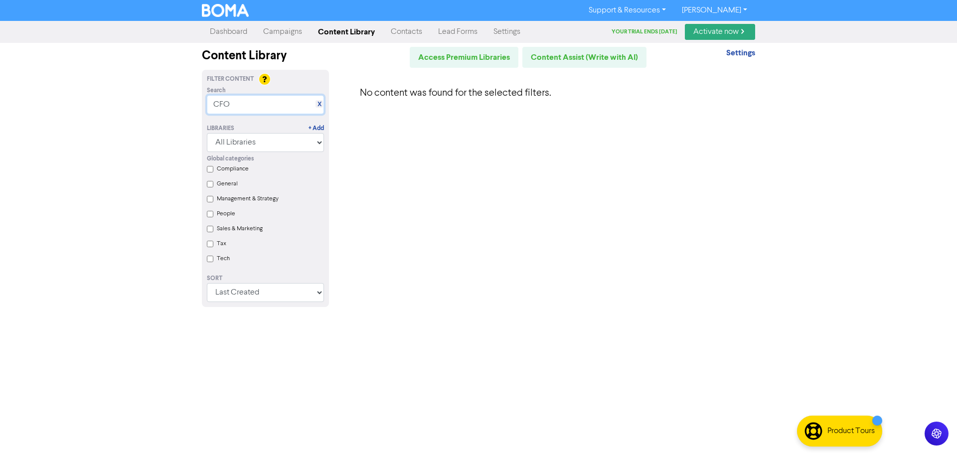
click at [271, 110] on input "CFO" at bounding box center [265, 104] width 117 height 19
type input "CFO"
click at [353, 32] on link "Content Library" at bounding box center [346, 32] width 73 height 20
click at [279, 113] on input "CFO" at bounding box center [265, 104] width 117 height 19
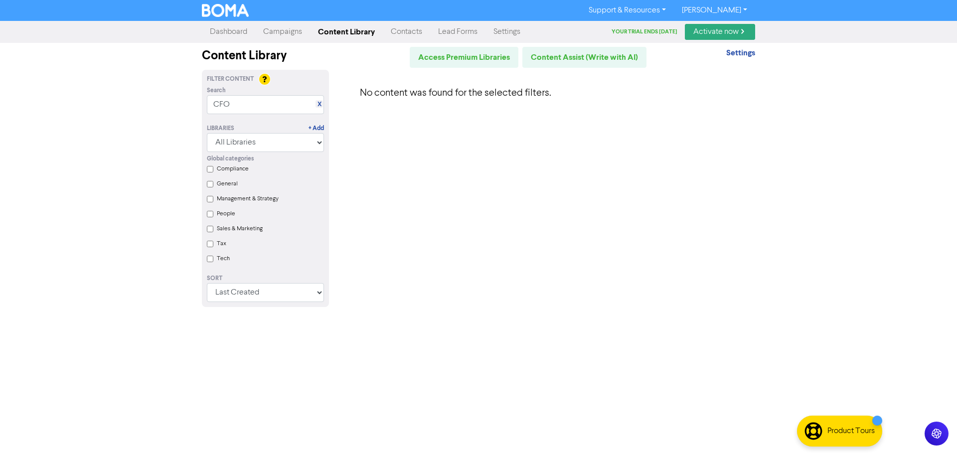
click at [323, 103] on div "X" at bounding box center [319, 103] width 7 height 7
click at [317, 101] on div "X" at bounding box center [319, 103] width 7 height 7
click at [318, 105] on link "X" at bounding box center [320, 104] width 4 height 7
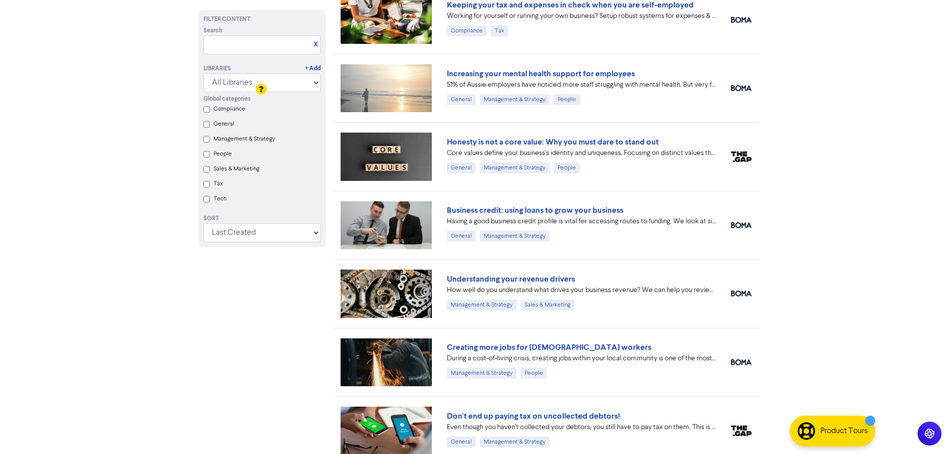
scroll to position [1672, 0]
